Goal: Book appointment/travel/reservation

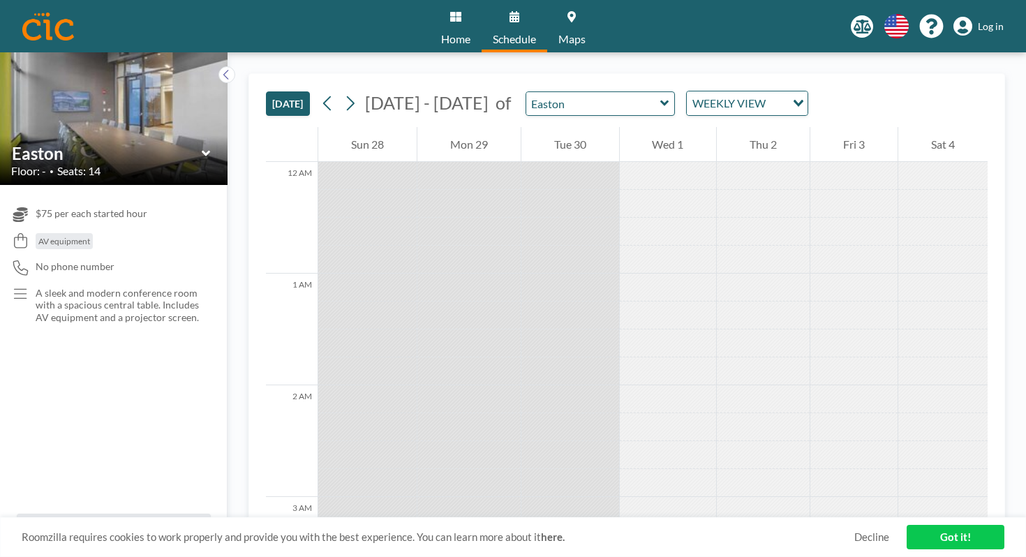
click at [417, 190] on div at bounding box center [468, 204] width 103 height 28
click at [347, 96] on icon at bounding box center [351, 103] width 8 height 15
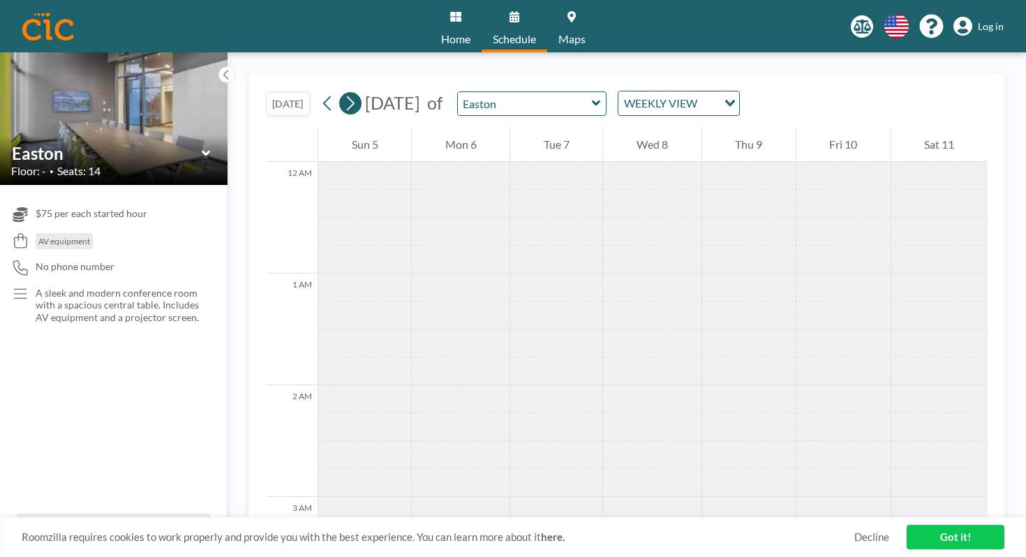
click at [347, 96] on icon at bounding box center [351, 103] width 8 height 15
click at [322, 218] on div at bounding box center [365, 232] width 95 height 28
click at [318, 162] on div at bounding box center [365, 176] width 95 height 28
click at [941, 543] on link "Got it!" at bounding box center [955, 537] width 98 height 24
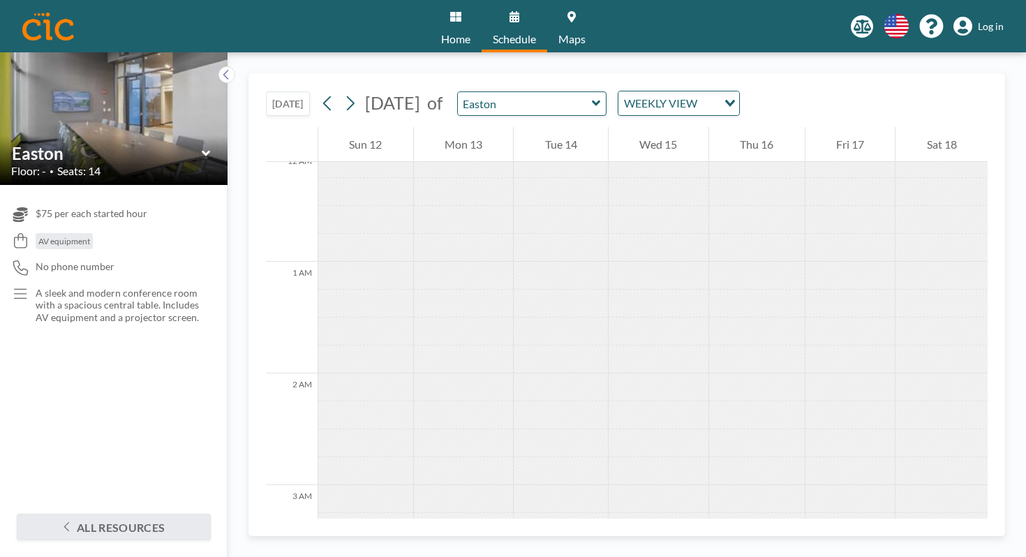
scroll to position [13, 0]
click at [318, 205] on div at bounding box center [365, 219] width 95 height 28
click at [318, 177] on div at bounding box center [365, 191] width 95 height 28
click at [343, 93] on icon at bounding box center [349, 103] width 13 height 21
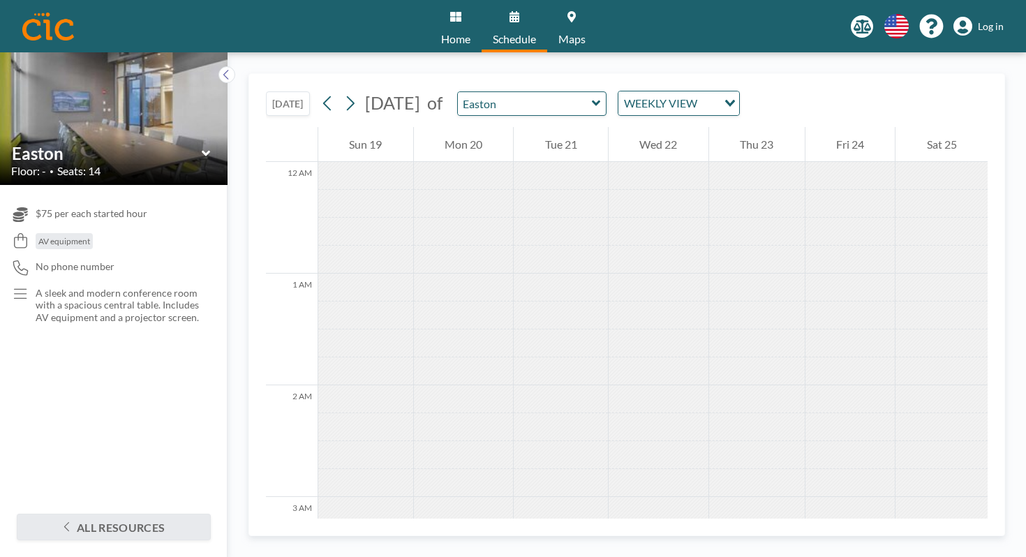
click at [320, 301] on div at bounding box center [365, 315] width 95 height 28
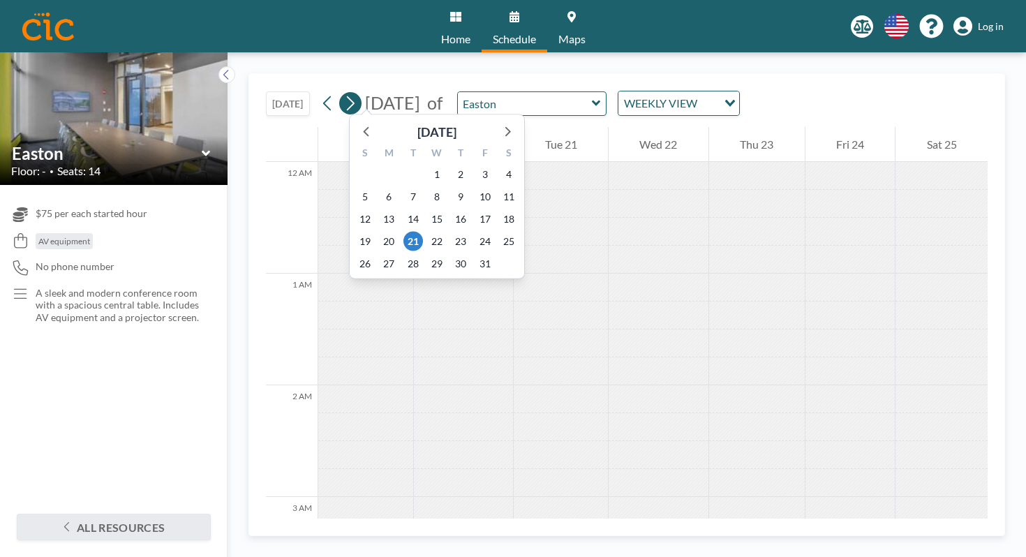
click at [339, 92] on button at bounding box center [350, 103] width 22 height 22
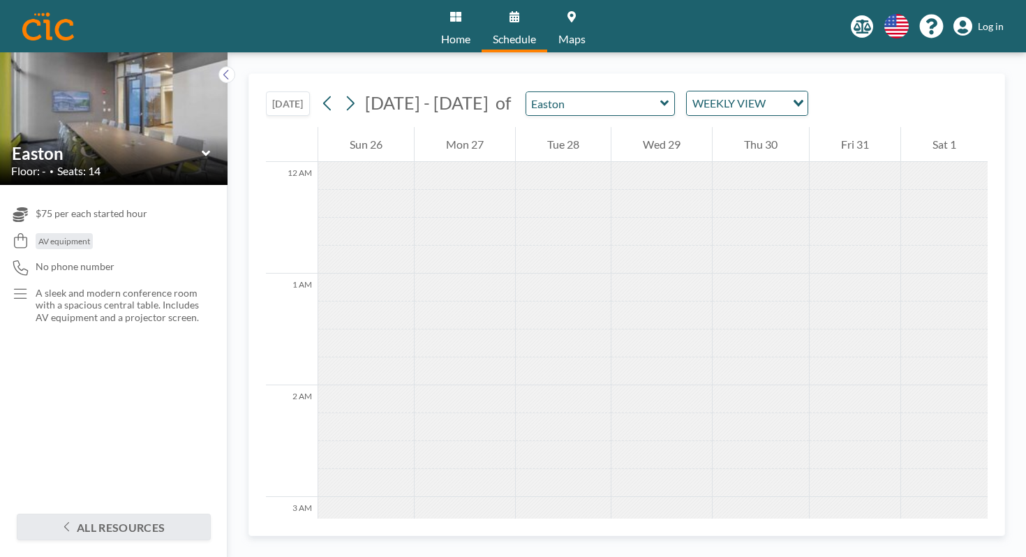
click at [332, 218] on div at bounding box center [366, 232] width 96 height 28
click at [343, 93] on icon at bounding box center [349, 103] width 13 height 21
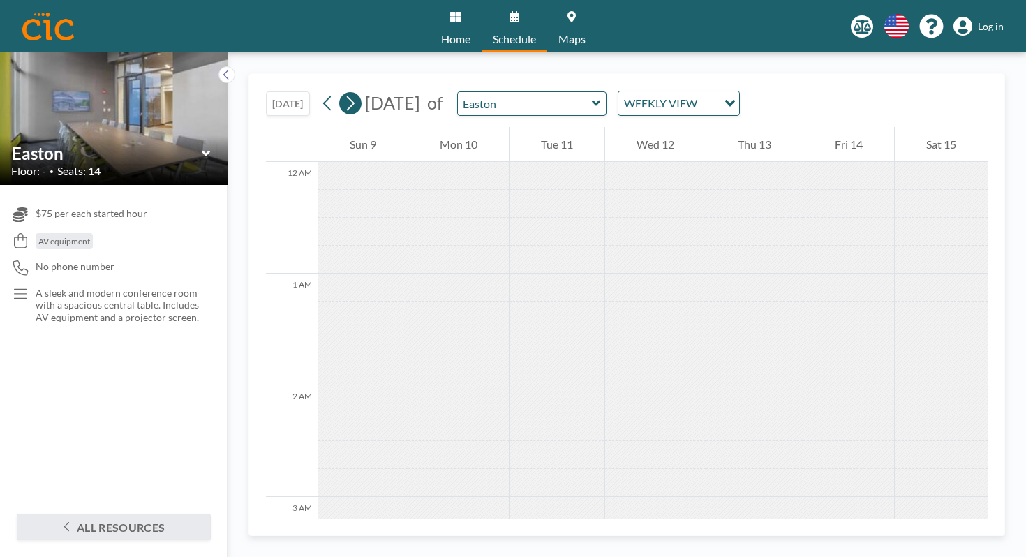
click at [343, 93] on icon at bounding box center [349, 103] width 13 height 21
click at [321, 93] on icon at bounding box center [327, 103] width 13 height 21
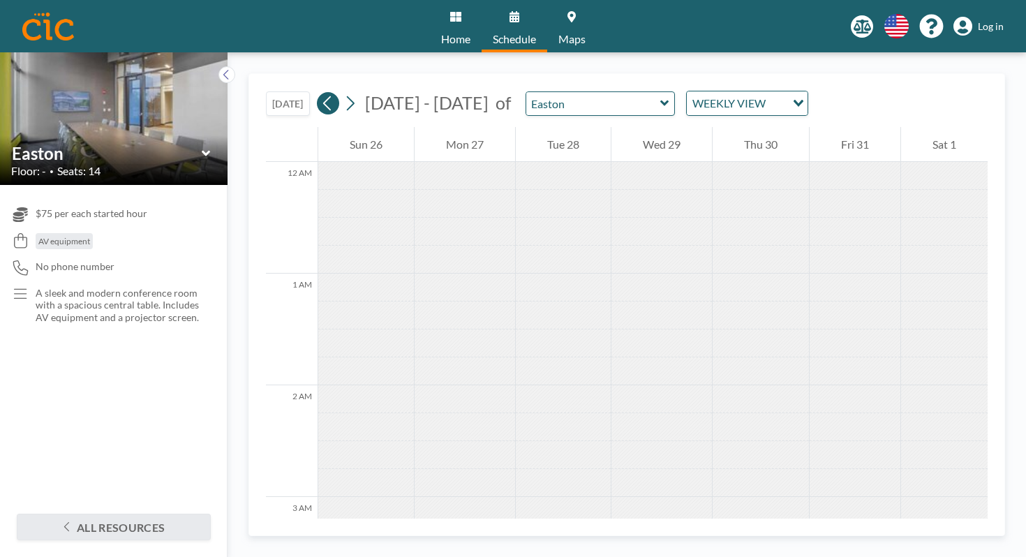
click at [321, 93] on icon at bounding box center [327, 103] width 13 height 21
click at [318, 162] on div at bounding box center [365, 176] width 95 height 28
click at [321, 93] on icon at bounding box center [327, 103] width 13 height 21
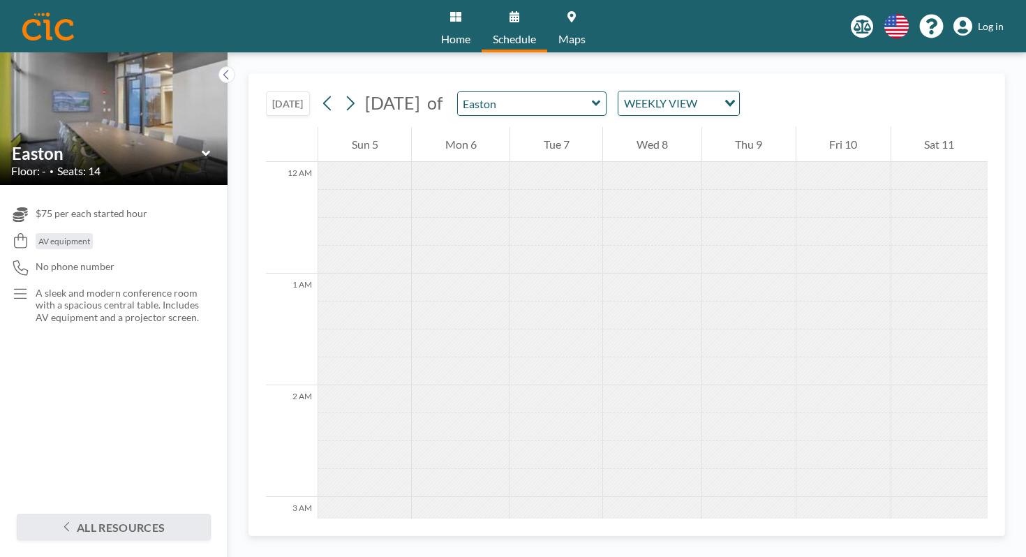
click at [318, 162] on div at bounding box center [364, 176] width 93 height 28
click at [317, 92] on button at bounding box center [328, 103] width 22 height 22
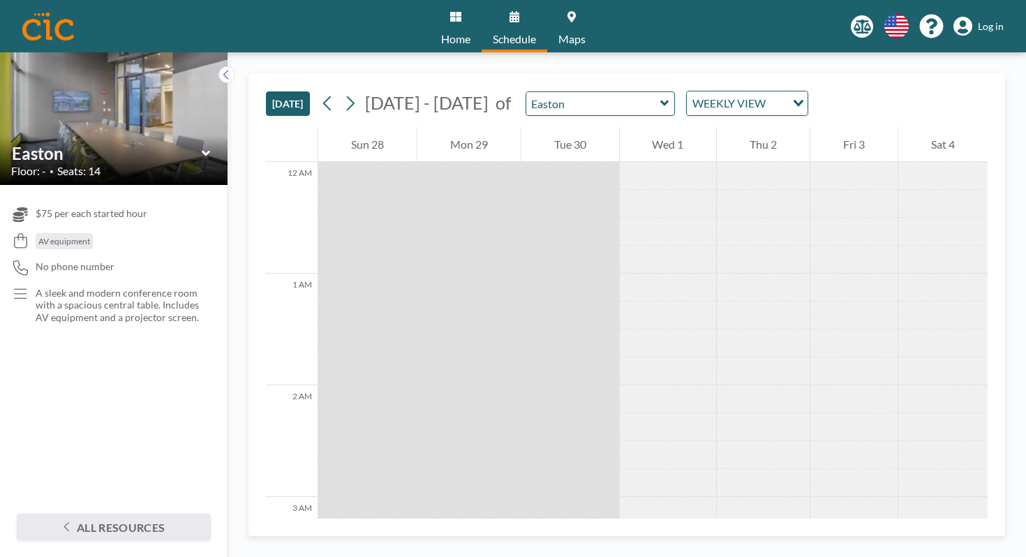
click at [645, 190] on div at bounding box center [668, 204] width 97 height 28
click at [629, 246] on div at bounding box center [668, 260] width 97 height 28
click at [521, 246] on div at bounding box center [570, 260] width 98 height 28
click at [343, 93] on icon at bounding box center [349, 103] width 13 height 21
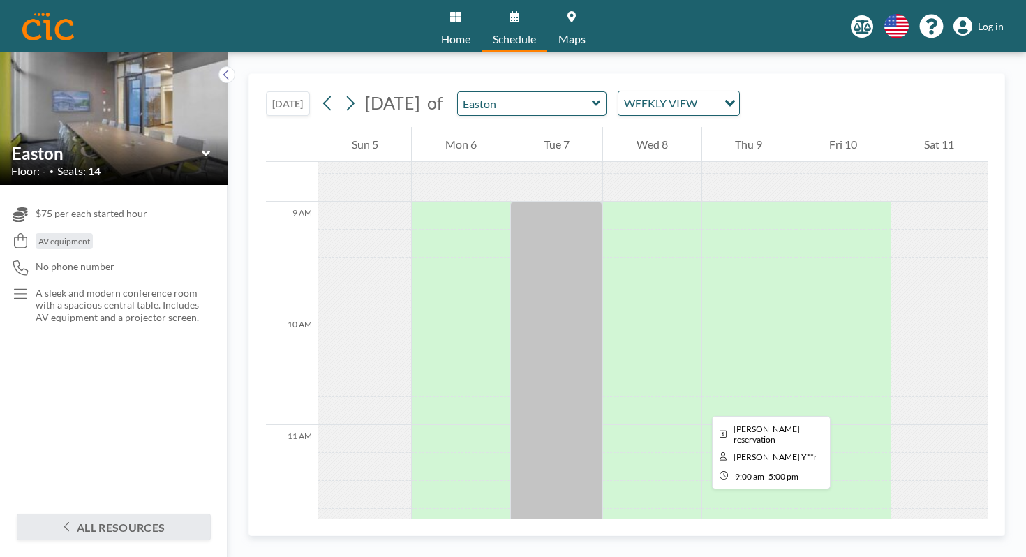
scroll to position [964, 0]
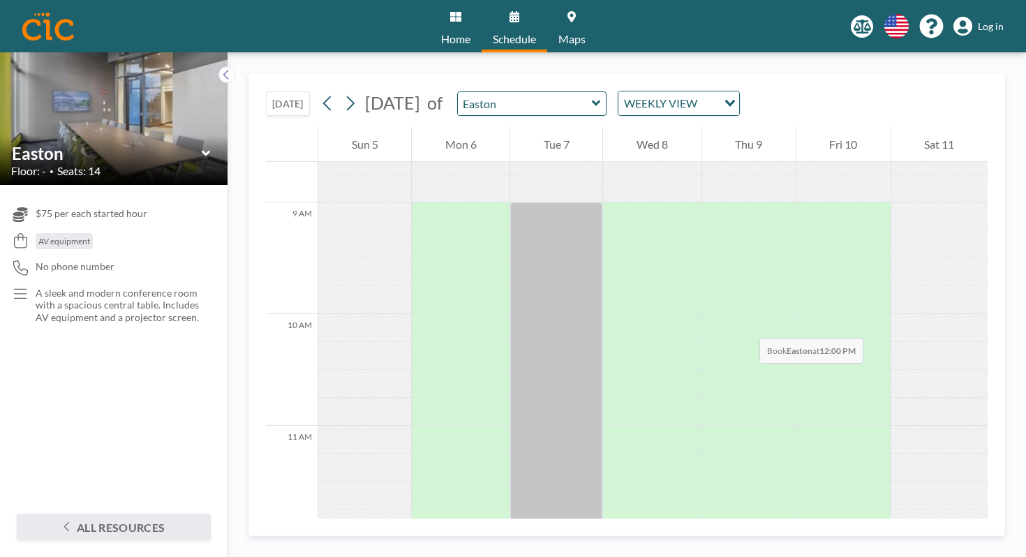
click at [603, 537] on div at bounding box center [652, 551] width 98 height 28
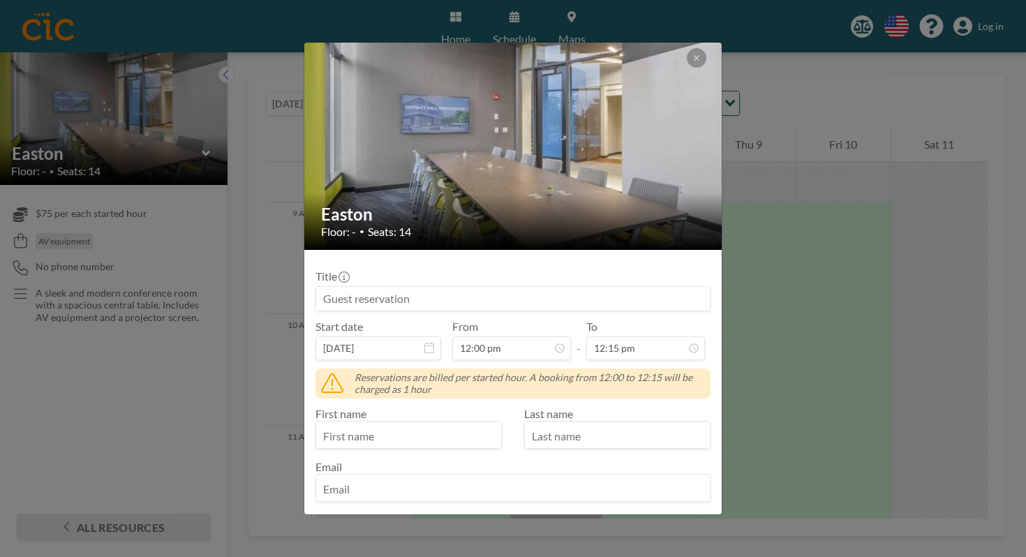
click at [447, 287] on input at bounding box center [513, 299] width 394 height 24
type input "TEST"
click at [419, 424] on input "text" at bounding box center [408, 436] width 185 height 24
type input "Test"
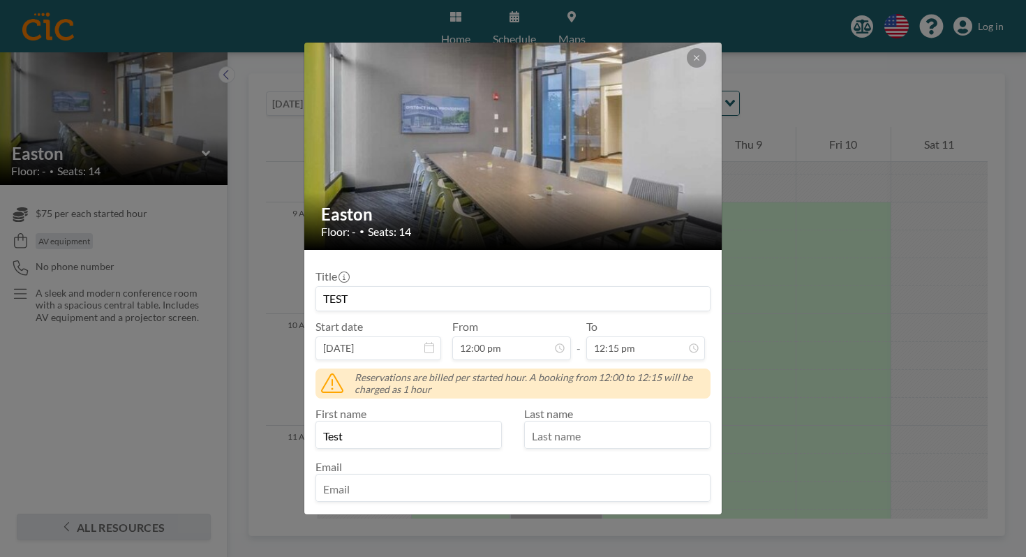
click at [597, 424] on input "text" at bounding box center [617, 436] width 185 height 24
type input "Test"
click at [483, 477] on input "email" at bounding box center [513, 489] width 394 height 24
type input "[PERSON_NAME].[PERSON_NAME]"
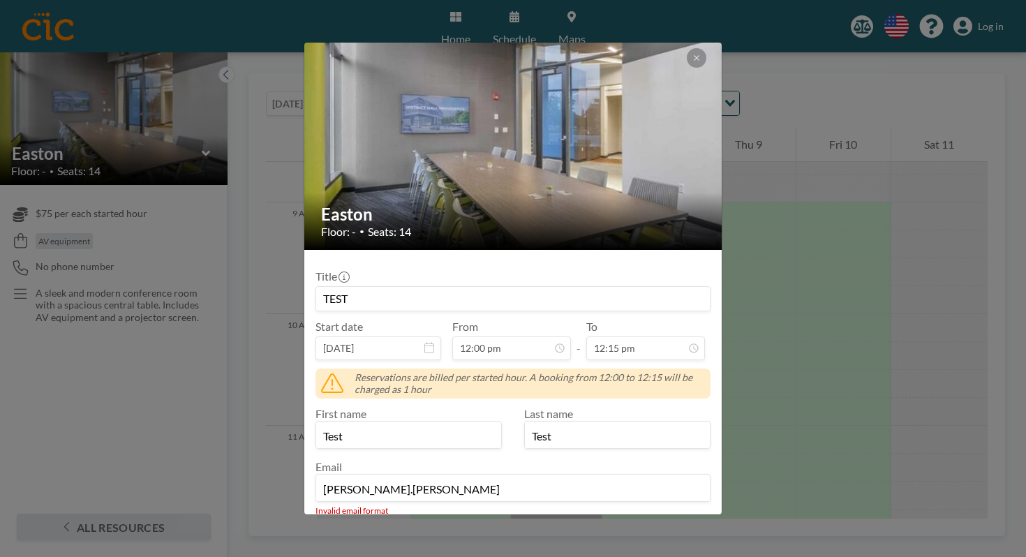
scroll to position [87, 0]
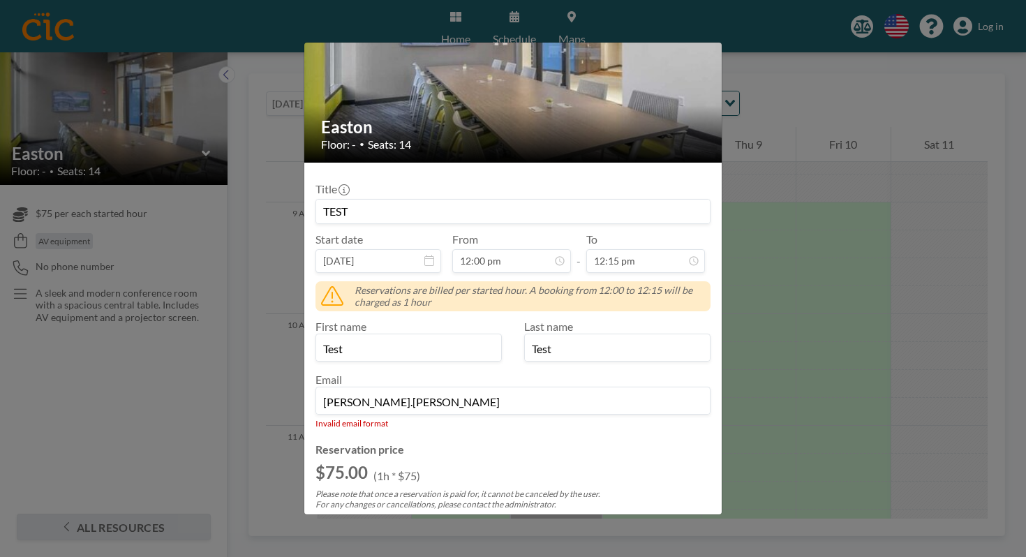
click at [452, 516] on input at bounding box center [488, 528] width 345 height 24
click at [668, 515] on button "APPLY" at bounding box center [689, 527] width 43 height 24
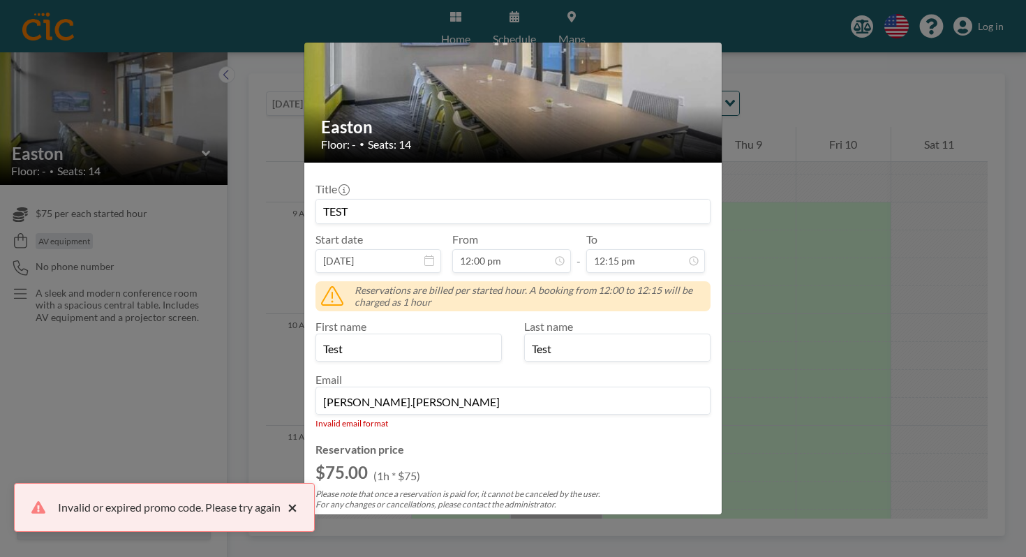
click at [280, 514] on button "×" at bounding box center [288, 507] width 17 height 17
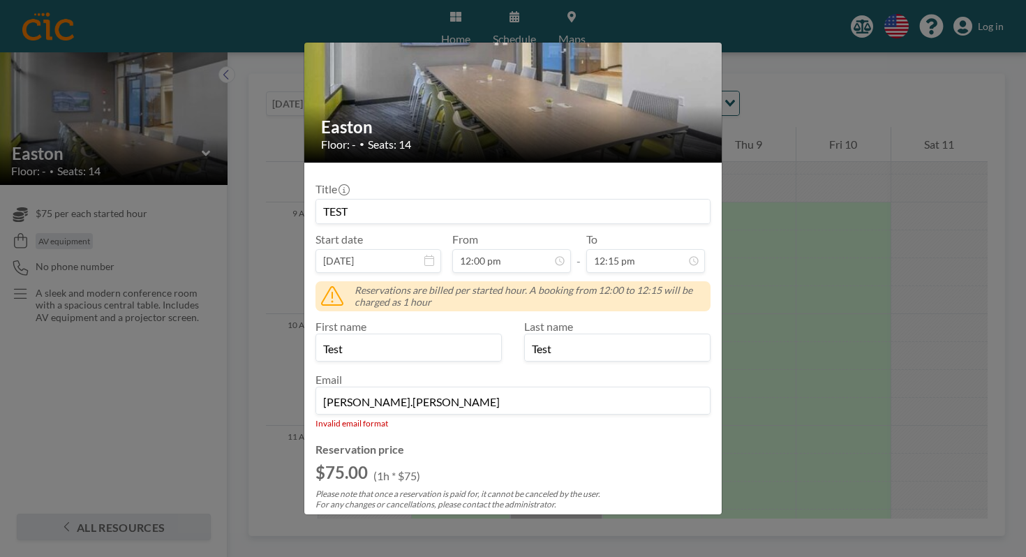
click at [442, 516] on input "ANNCR" at bounding box center [488, 528] width 345 height 24
type input "A"
paste input "PROMO_1SD6SUDKTCHXBVSXKGGSEWJH"
type input "PROMO_1SD6SUDKTCHXBVSXKGGSEWJH"
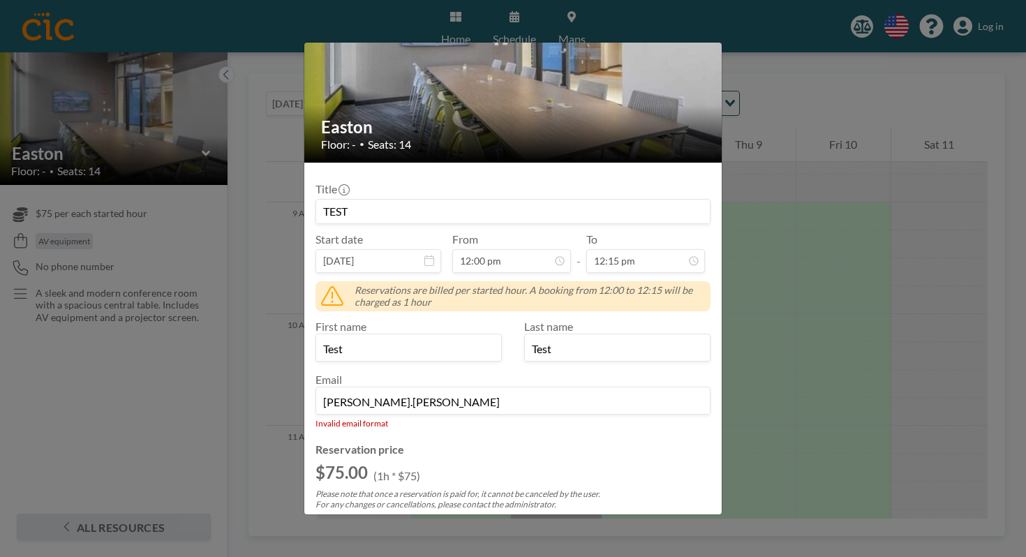
click at [668, 515] on button "APPLY" at bounding box center [689, 527] width 43 height 24
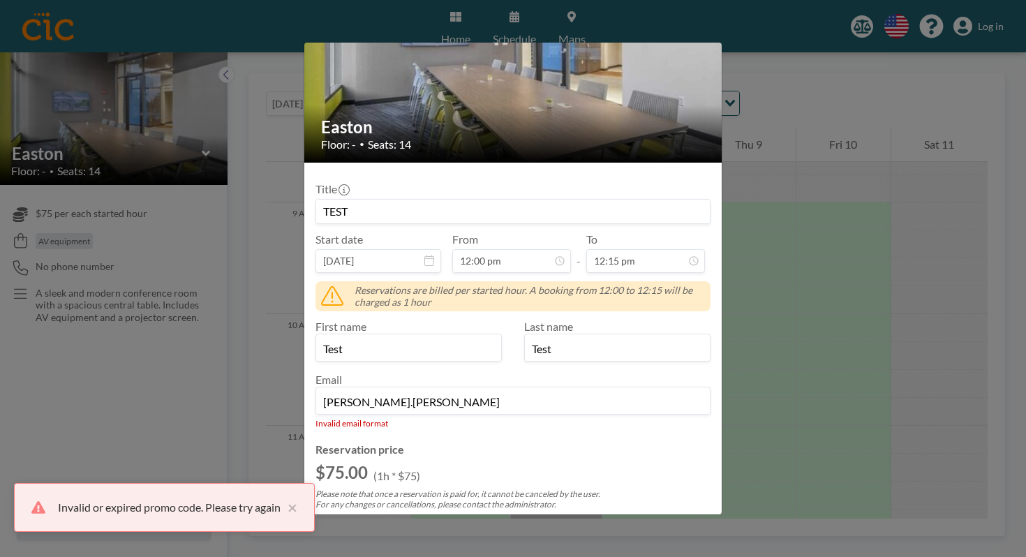
click at [543, 516] on input "PROMO_1SD6SUDKTCHXBVSXKGGSEWJH" at bounding box center [488, 528] width 345 height 24
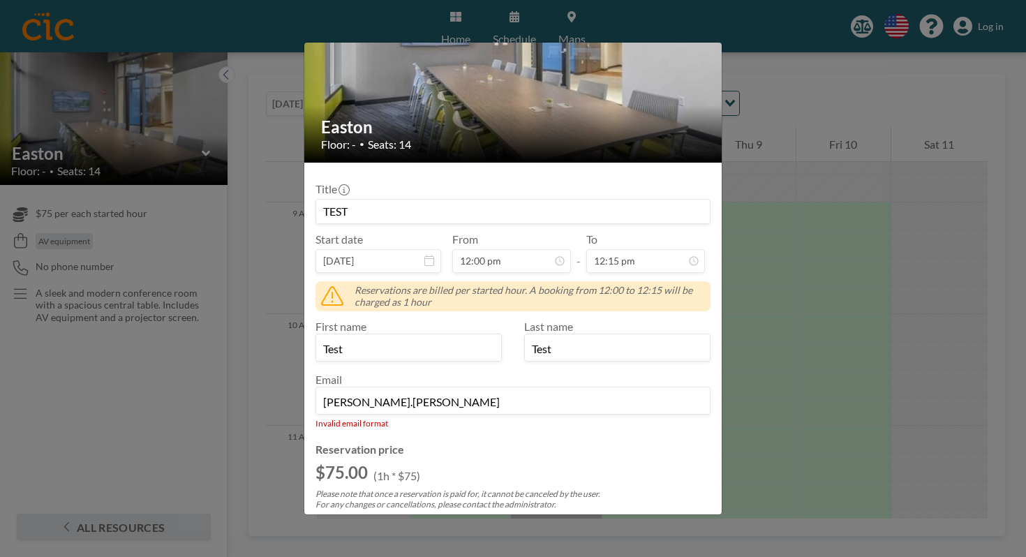
type input "ANNCR"
click at [328, 553] on input "Title" at bounding box center [323, 557] width 9 height 9
checkbox input "true"
click at [668, 515] on button "APPLY" at bounding box center [689, 527] width 43 height 24
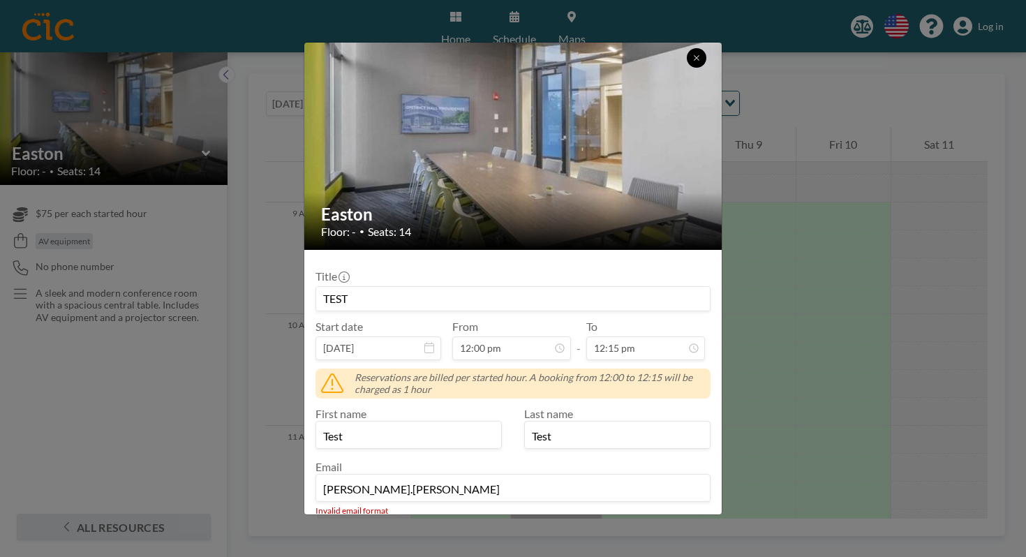
click at [687, 57] on button at bounding box center [697, 58] width 20 height 20
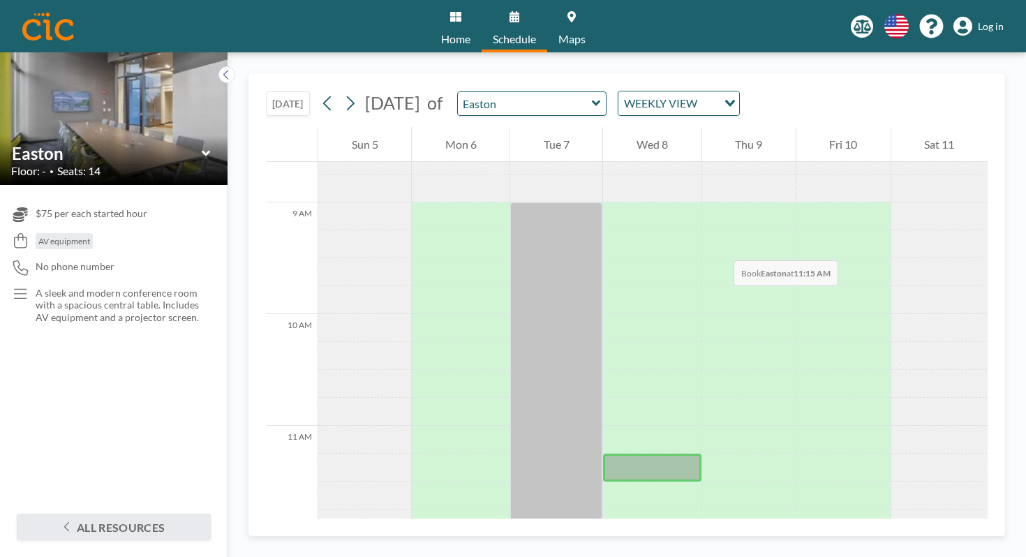
click at [603, 454] on div at bounding box center [652, 468] width 98 height 28
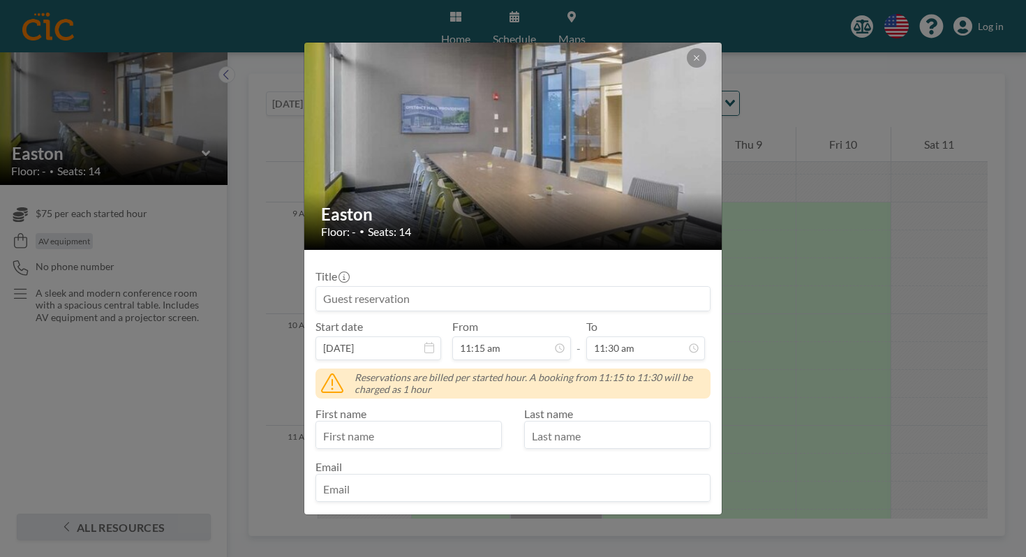
scroll to position [76, 0]
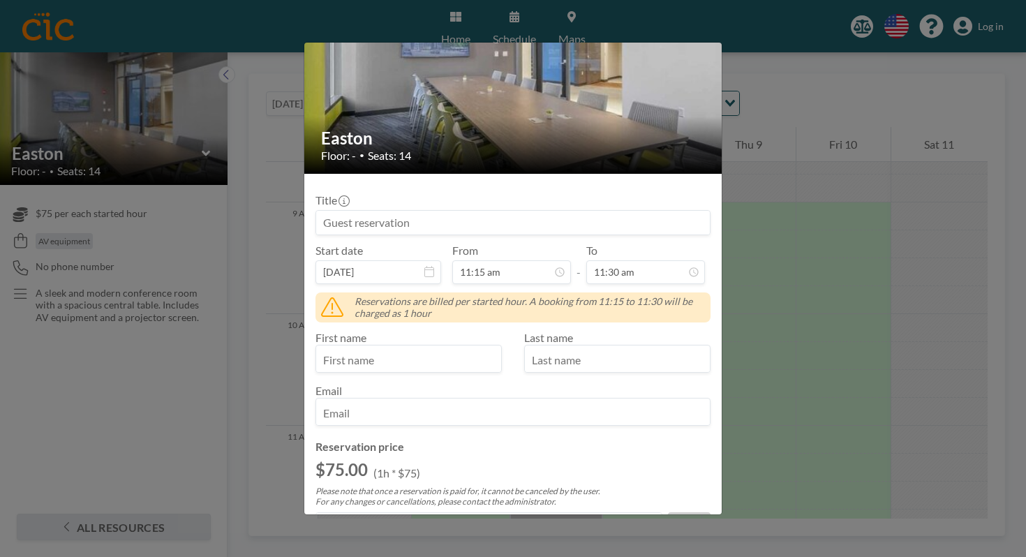
click at [397, 513] on input at bounding box center [488, 525] width 345 height 24
paste input "PROMO_1SD6SUDKTCHXBVSXKGGSEWJH"
type input "PROMO_1SD6SUDKTCHXBVSXKGGSEWJH"
click at [652, 440] on div "Reservation price $75.00 (1h * $75) Please note that once a reservation is paid…" at bounding box center [512, 503] width 395 height 126
click at [668, 512] on button "APPLY" at bounding box center [689, 524] width 43 height 24
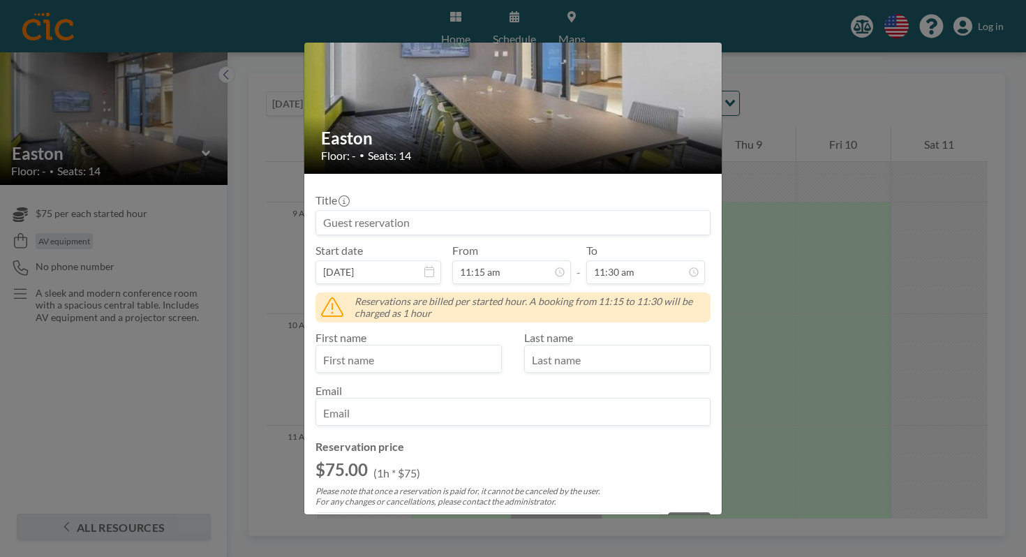
scroll to position [0, 0]
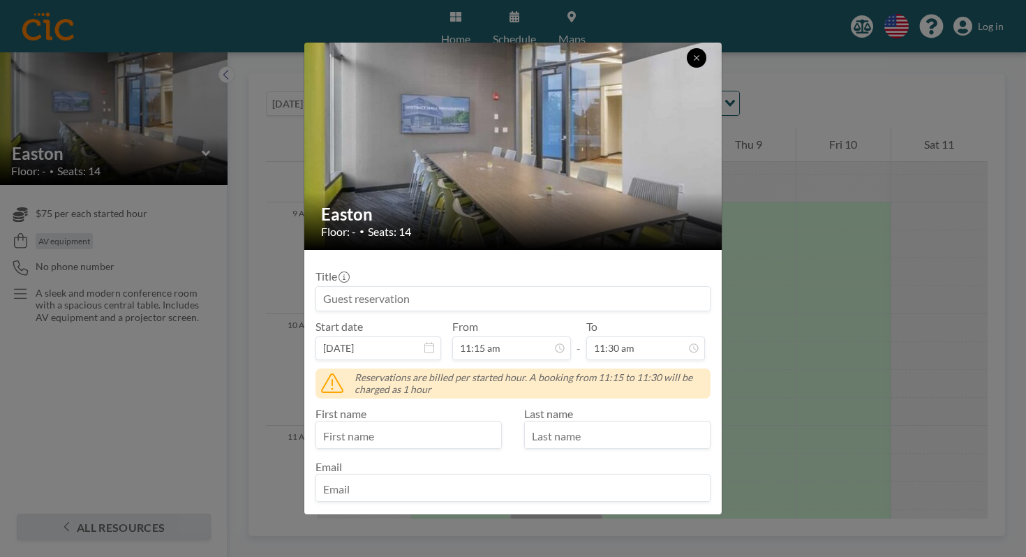
click at [687, 61] on button at bounding box center [697, 58] width 20 height 20
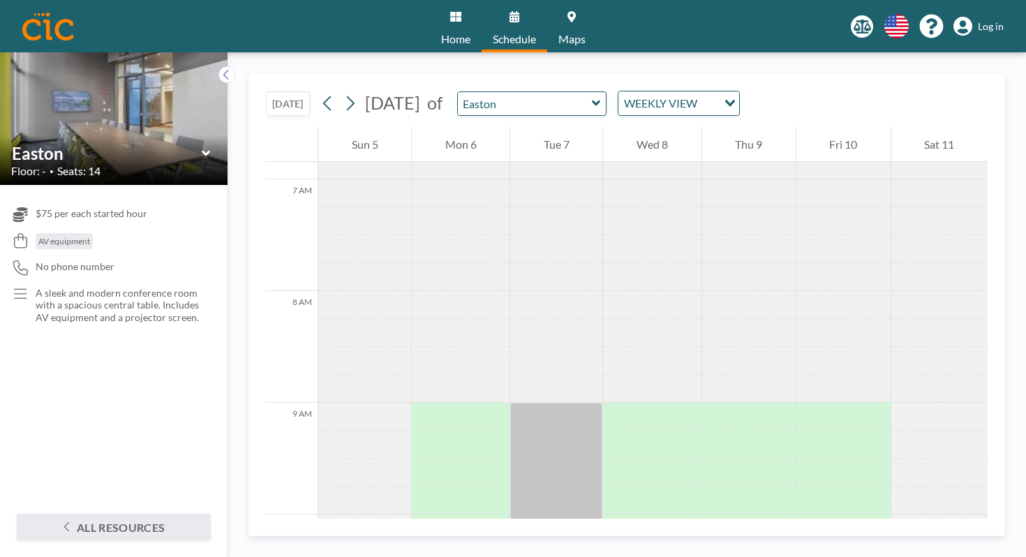
scroll to position [765, 0]
click at [998, 20] on span "Log in" at bounding box center [991, 26] width 26 height 13
